Goal: Information Seeking & Learning: Learn about a topic

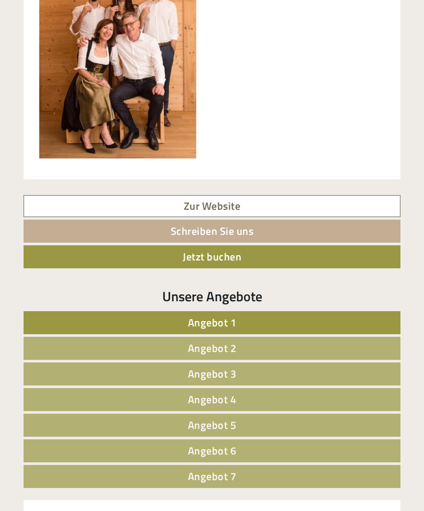
scroll to position [432, 0]
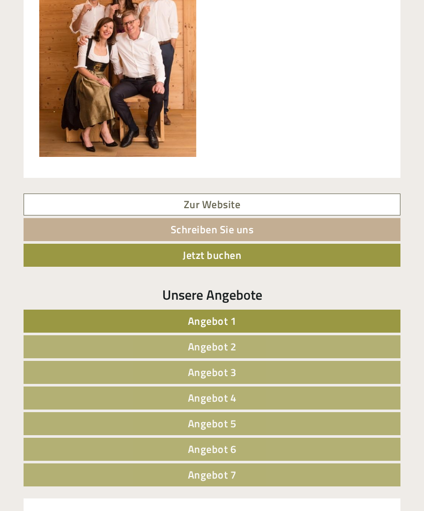
click at [250, 319] on link "Angebot 1" at bounding box center [212, 321] width 377 height 23
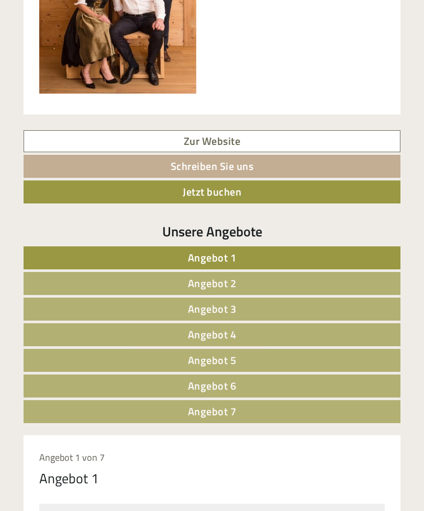
scroll to position [496, 0]
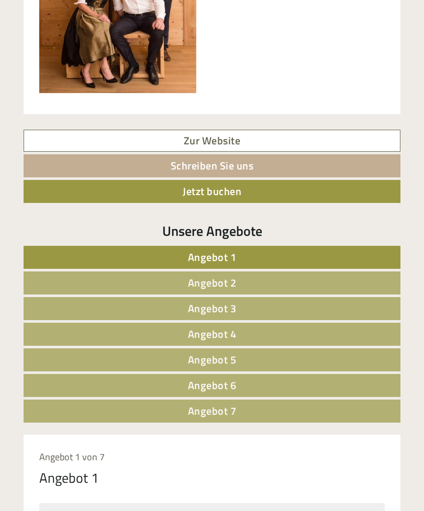
click at [232, 272] on link "Angebot 2" at bounding box center [212, 283] width 377 height 23
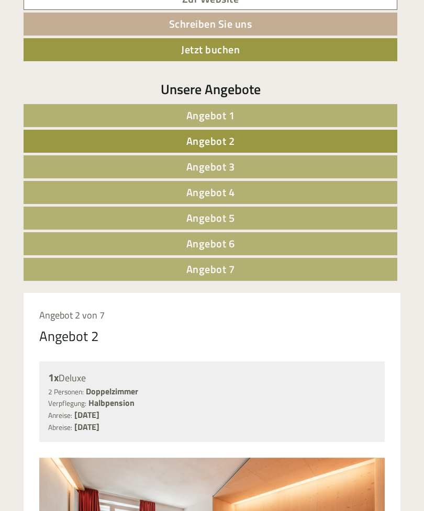
scroll to position [636, 0]
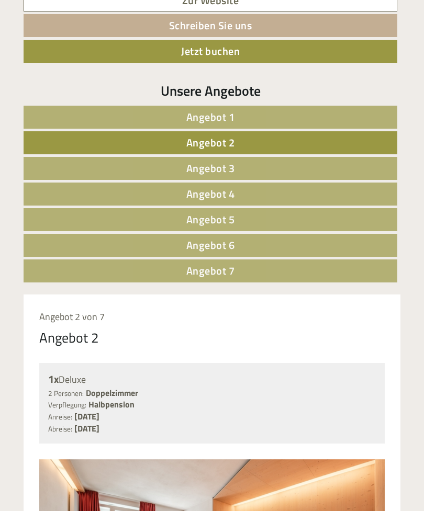
click at [230, 165] on span "Angebot 3" at bounding box center [210, 168] width 49 height 16
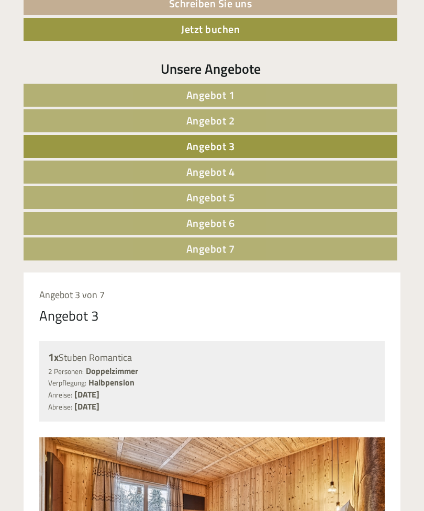
scroll to position [657, 0]
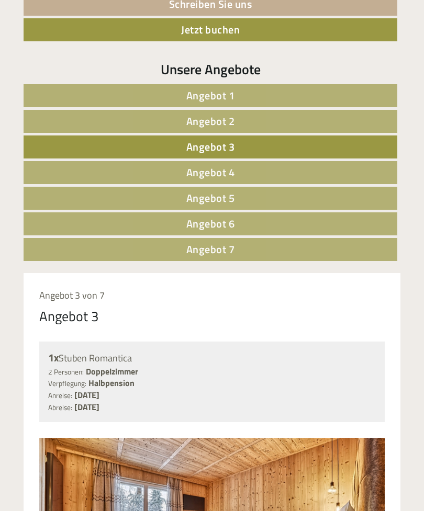
click at [239, 166] on link "Angebot 4" at bounding box center [211, 172] width 374 height 23
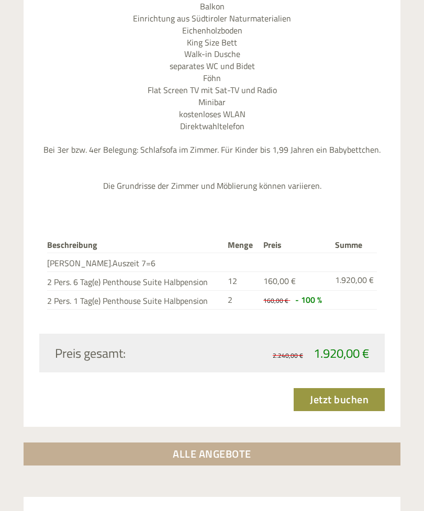
scroll to position [1343, 0]
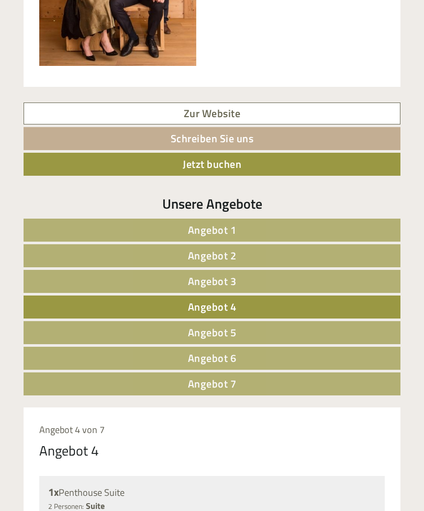
click at [240, 227] on link "Angebot 1" at bounding box center [212, 230] width 377 height 23
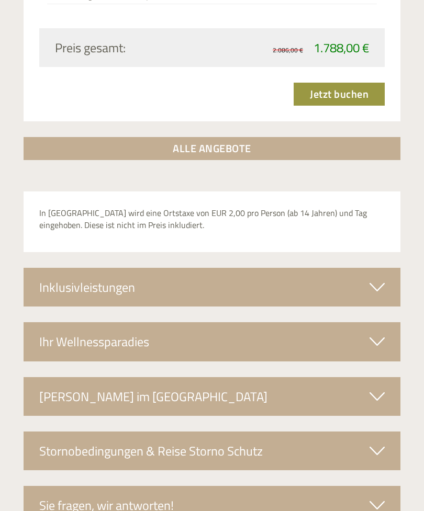
scroll to position [1637, 0]
click at [378, 278] on icon at bounding box center [376, 287] width 15 height 18
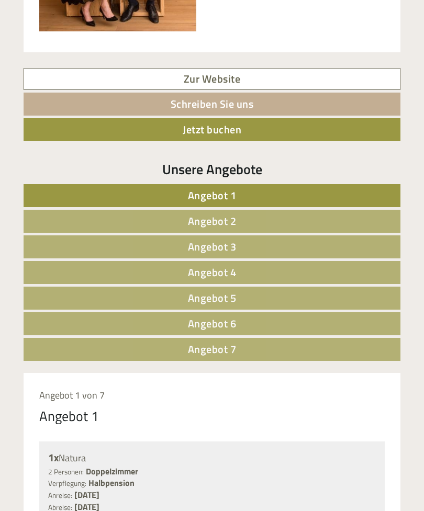
scroll to position [550, 0]
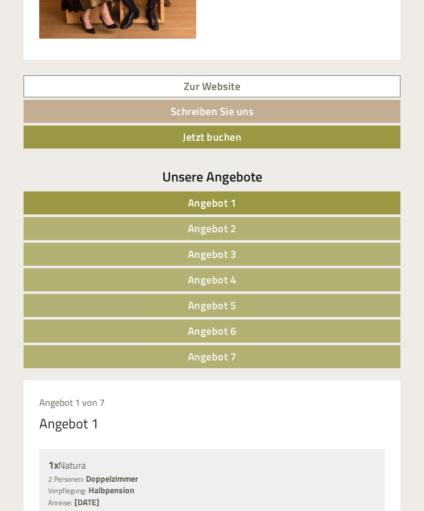
click at [231, 227] on span "Angebot 2" at bounding box center [212, 228] width 49 height 16
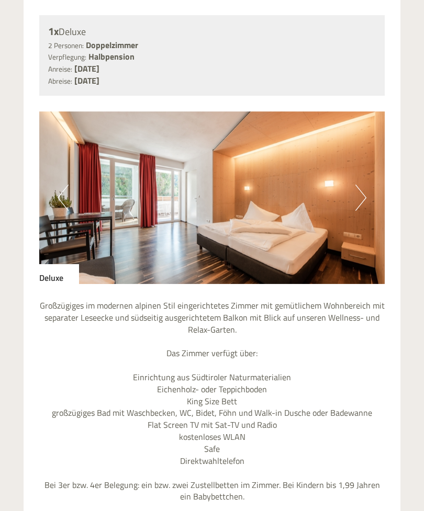
click at [355, 187] on button "Next" at bounding box center [360, 198] width 11 height 26
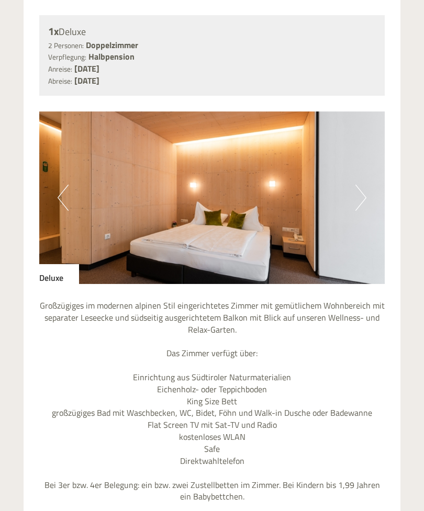
click at [366, 191] on img at bounding box center [211, 197] width 345 height 173
click at [353, 192] on img at bounding box center [211, 197] width 345 height 173
click at [364, 190] on button "Next" at bounding box center [360, 198] width 11 height 26
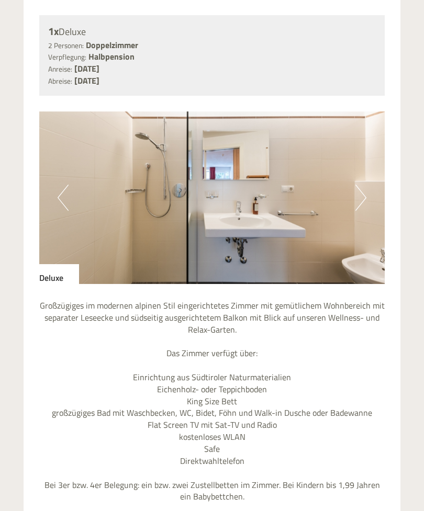
click at [359, 193] on button "Next" at bounding box center [360, 198] width 11 height 26
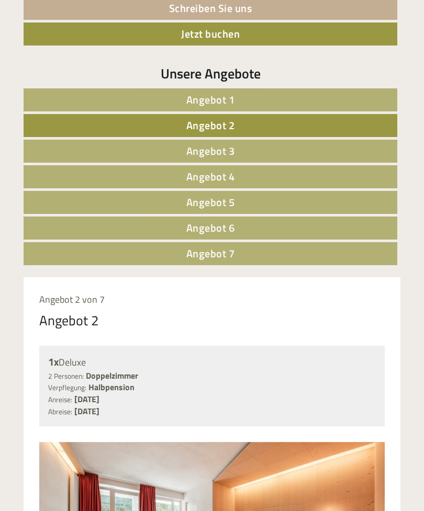
scroll to position [651, 0]
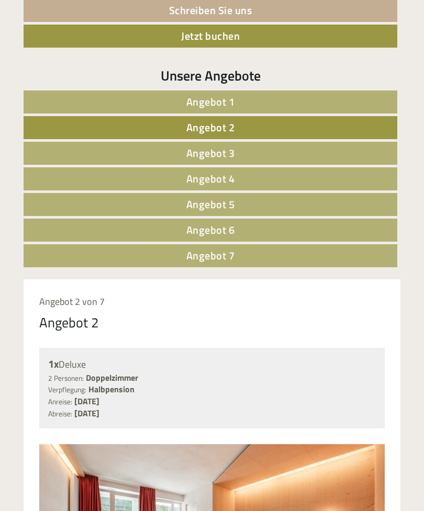
click at [297, 99] on link "Angebot 1" at bounding box center [211, 102] width 374 height 23
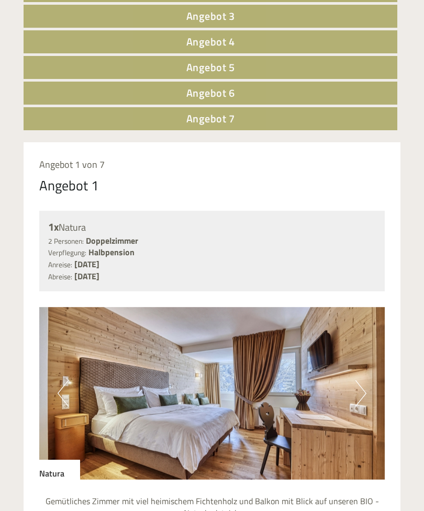
scroll to position [792, 0]
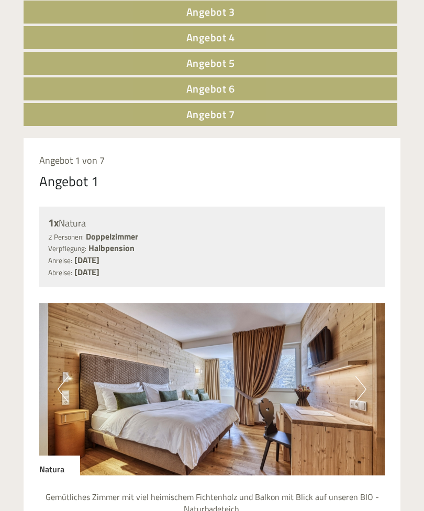
click at [369, 382] on img at bounding box center [211, 389] width 345 height 173
click at [362, 393] on button "Next" at bounding box center [360, 389] width 11 height 26
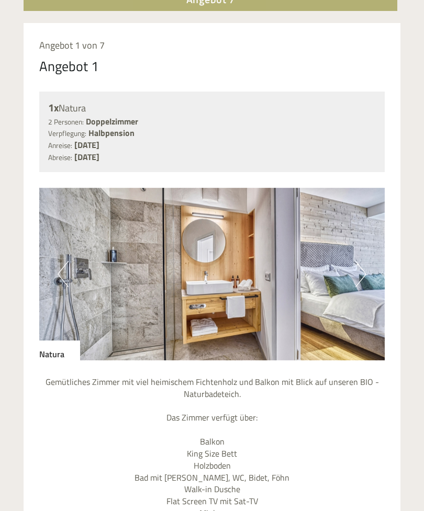
scroll to position [903, 0]
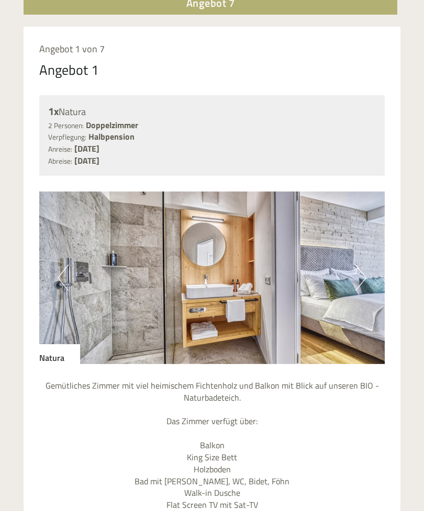
click at [357, 270] on button "Next" at bounding box center [360, 278] width 11 height 26
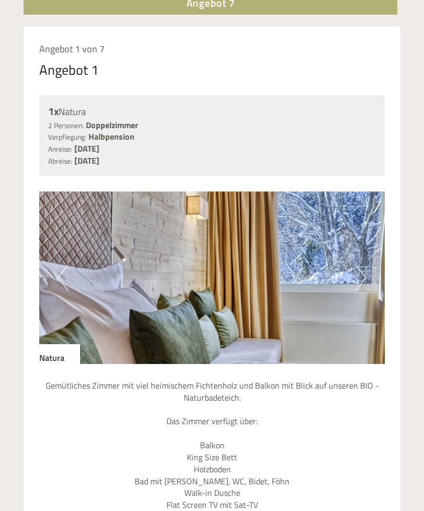
scroll to position [904, 0]
click at [361, 271] on button "Next" at bounding box center [360, 278] width 11 height 26
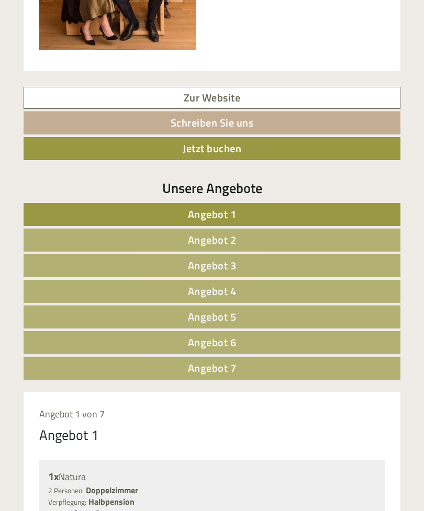
scroll to position [537, 0]
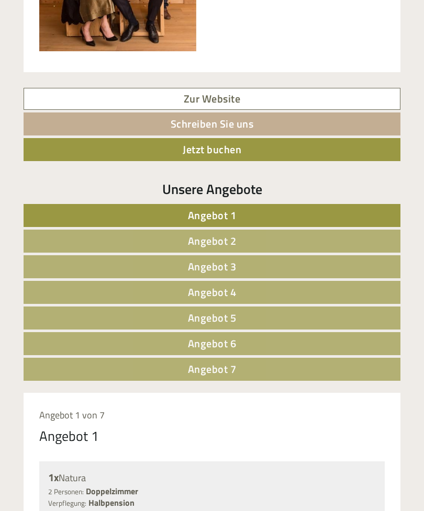
click at [244, 263] on link "Angebot 3" at bounding box center [212, 266] width 377 height 23
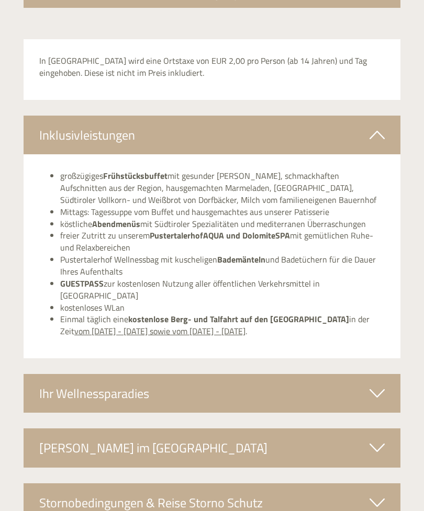
scroll to position [1801, 0]
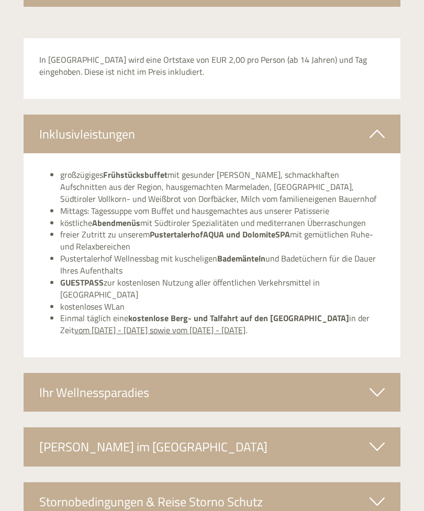
click at [379, 384] on icon at bounding box center [376, 393] width 15 height 18
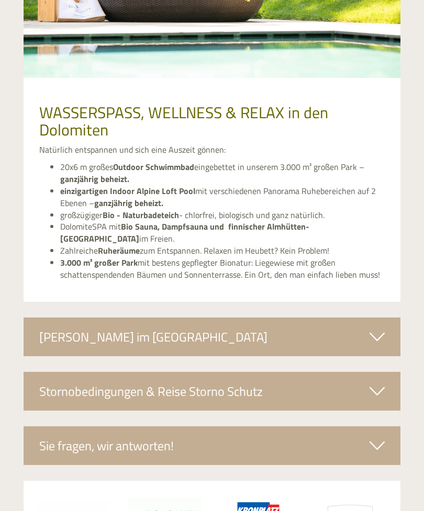
scroll to position [2331, 0]
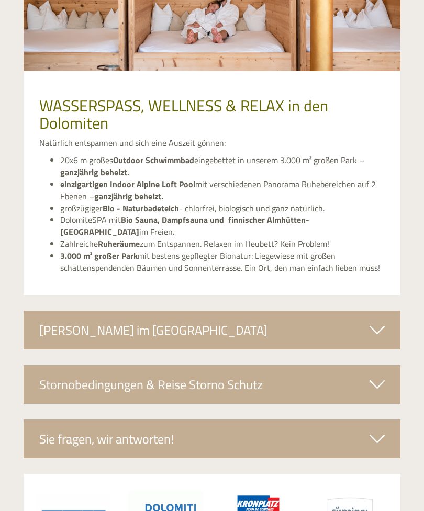
click at [379, 311] on div "[PERSON_NAME] im [GEOGRAPHIC_DATA]" at bounding box center [212, 330] width 377 height 39
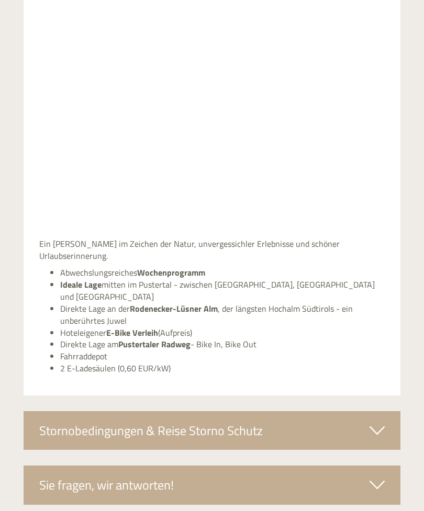
scroll to position [2732, 0]
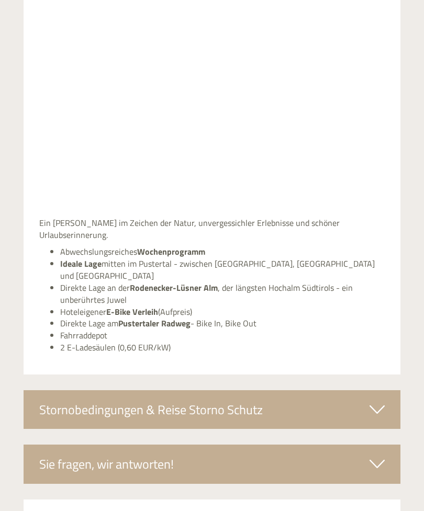
click at [381, 401] on icon at bounding box center [376, 410] width 15 height 18
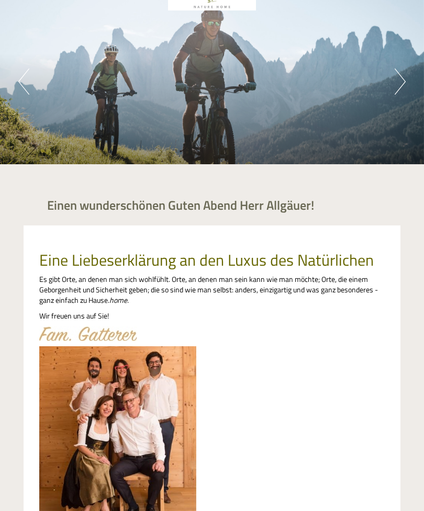
scroll to position [0, 0]
